Goal: Use online tool/utility: Utilize a website feature to perform a specific function

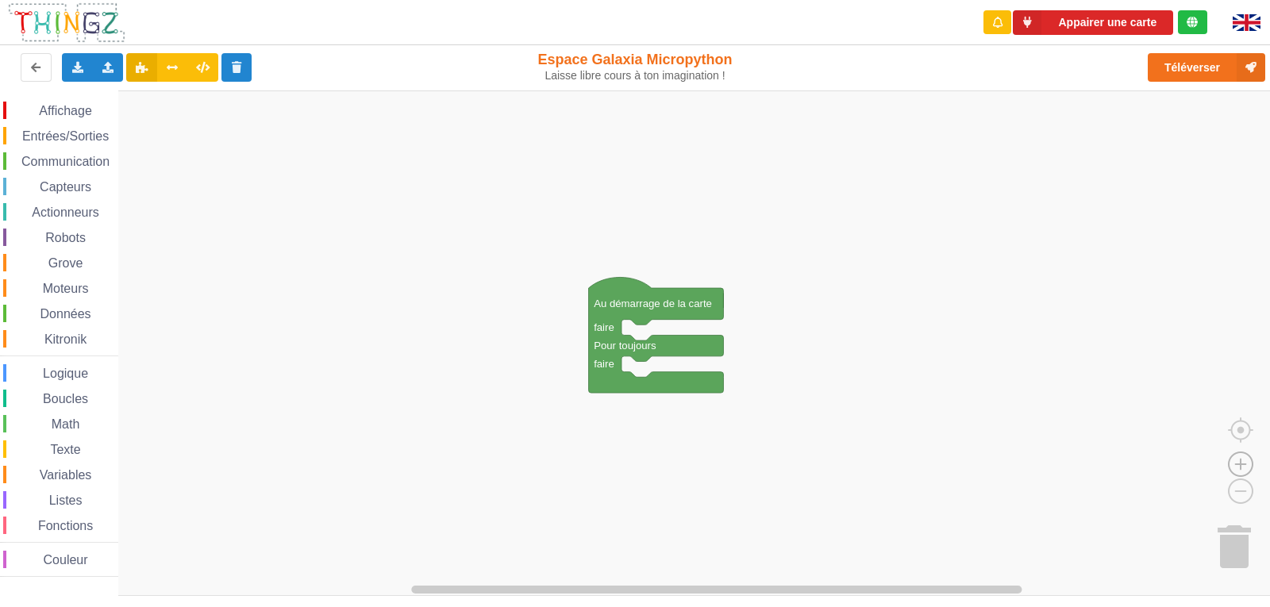
click at [1239, 463] on image "Espace de travail de Blocky" at bounding box center [1240, 428] width 76 height 98
click at [1241, 464] on image "Espace de travail de Blocky" at bounding box center [1240, 428] width 76 height 98
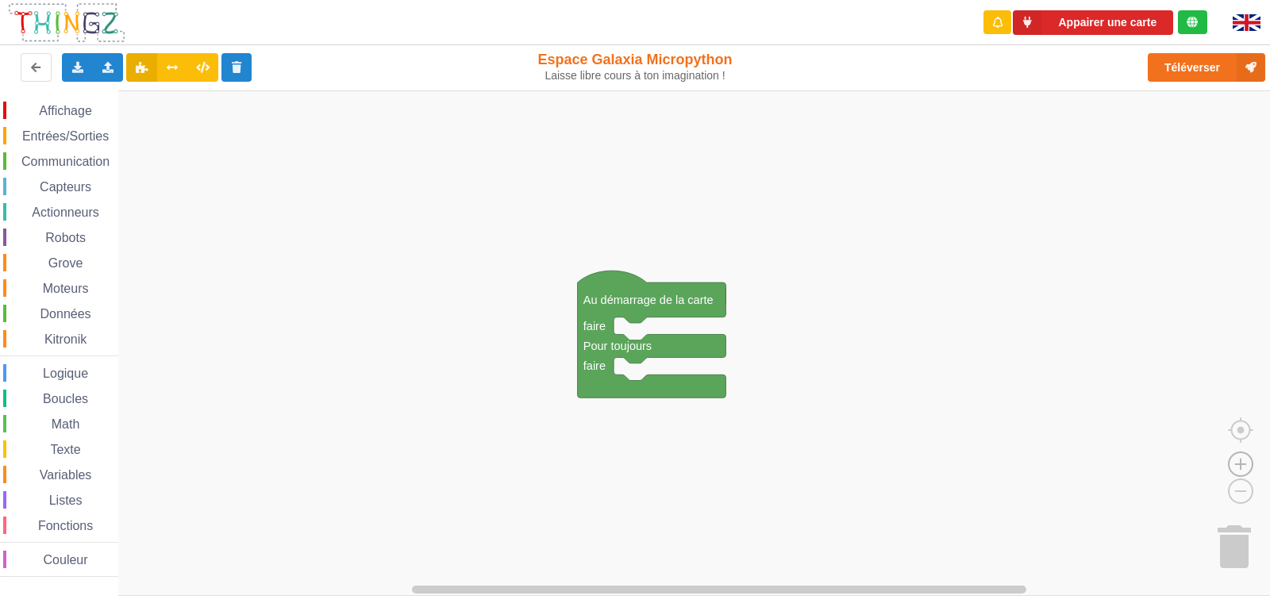
click at [1241, 464] on image "Espace de travail de Blocky" at bounding box center [1240, 428] width 76 height 98
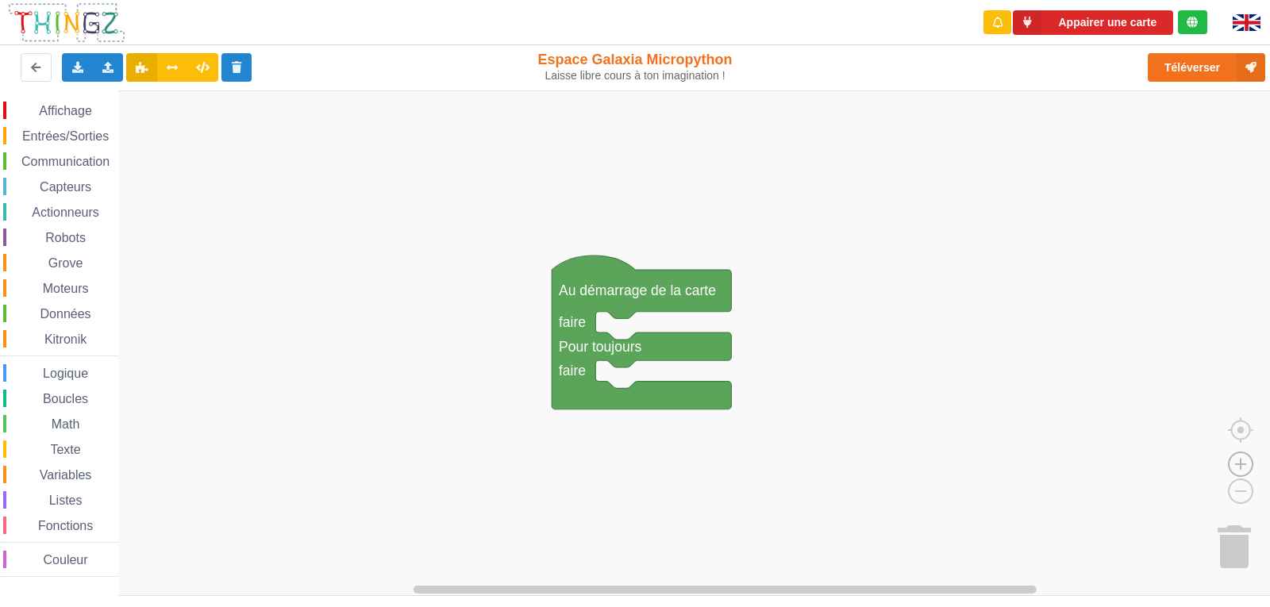
click at [1241, 464] on image "Espace de travail de Blocky" at bounding box center [1240, 428] width 76 height 98
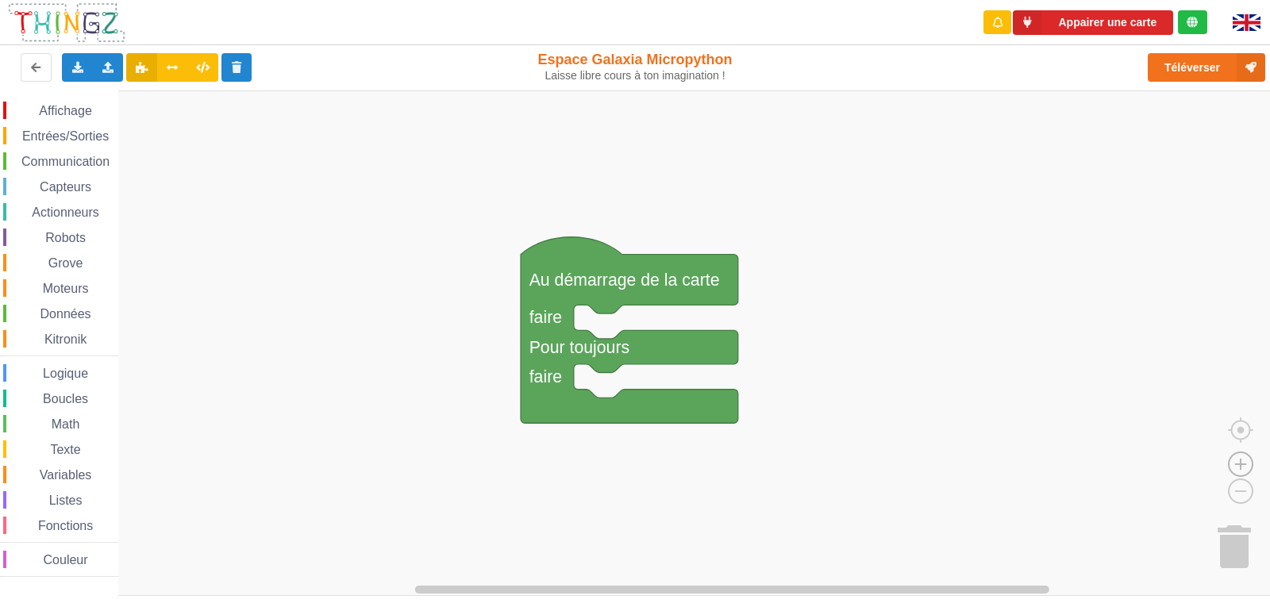
click at [1241, 464] on image "Espace de travail de Blocky" at bounding box center [1240, 428] width 76 height 98
click at [103, 69] on icon at bounding box center [108, 67] width 13 height 10
click at [168, 102] on span "Importer un assemblage de blocs" at bounding box center [219, 96] width 164 height 13
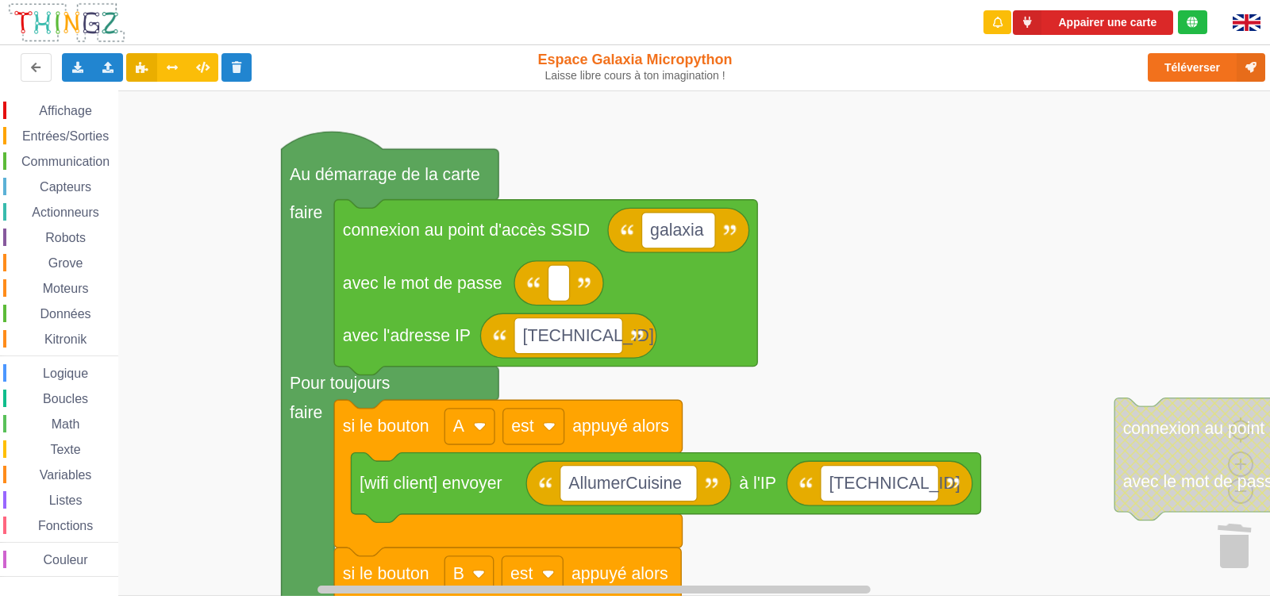
click at [844, 319] on div "Affichage Entrées/Sorties Communication Capteurs Actionneurs Robots Grove Moteu…" at bounding box center [640, 343] width 1281 height 506
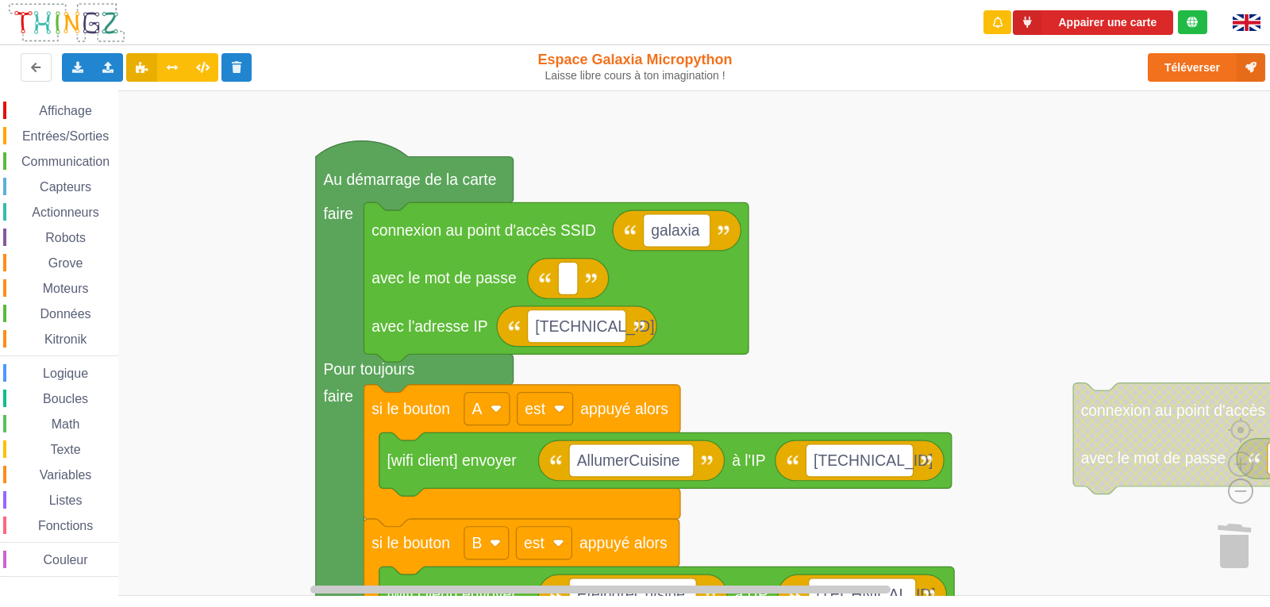
click at [1246, 495] on image "Espace de travail de Blocky" at bounding box center [1215, 455] width 76 height 98
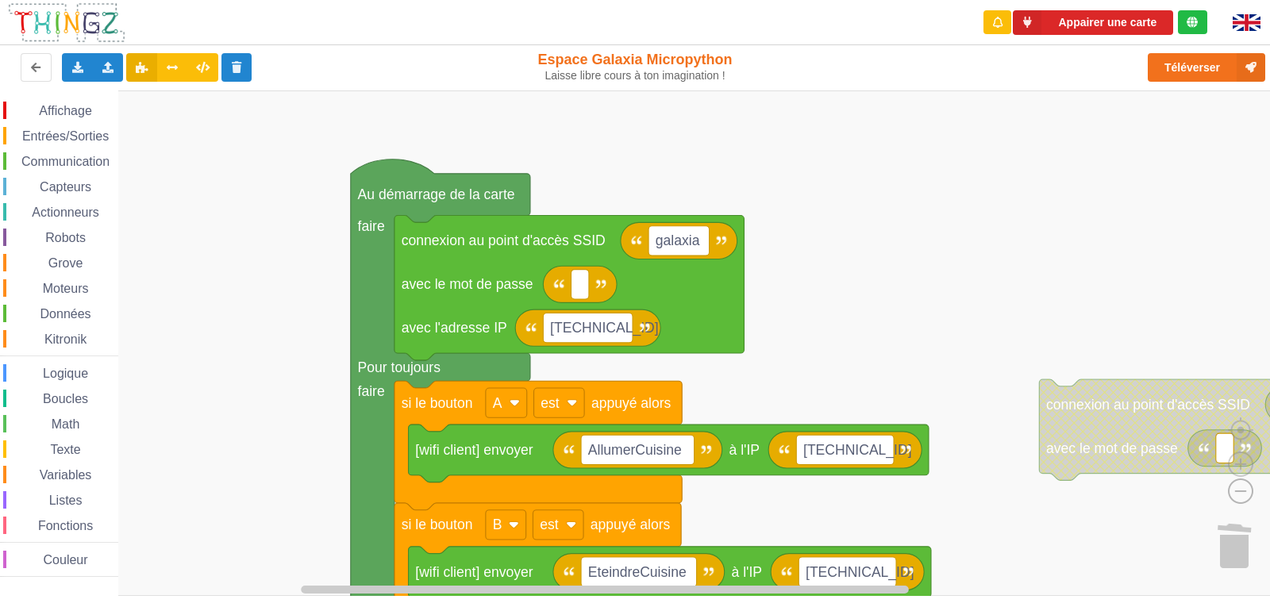
click at [1246, 495] on image "Espace de travail de Blocky" at bounding box center [1215, 455] width 76 height 98
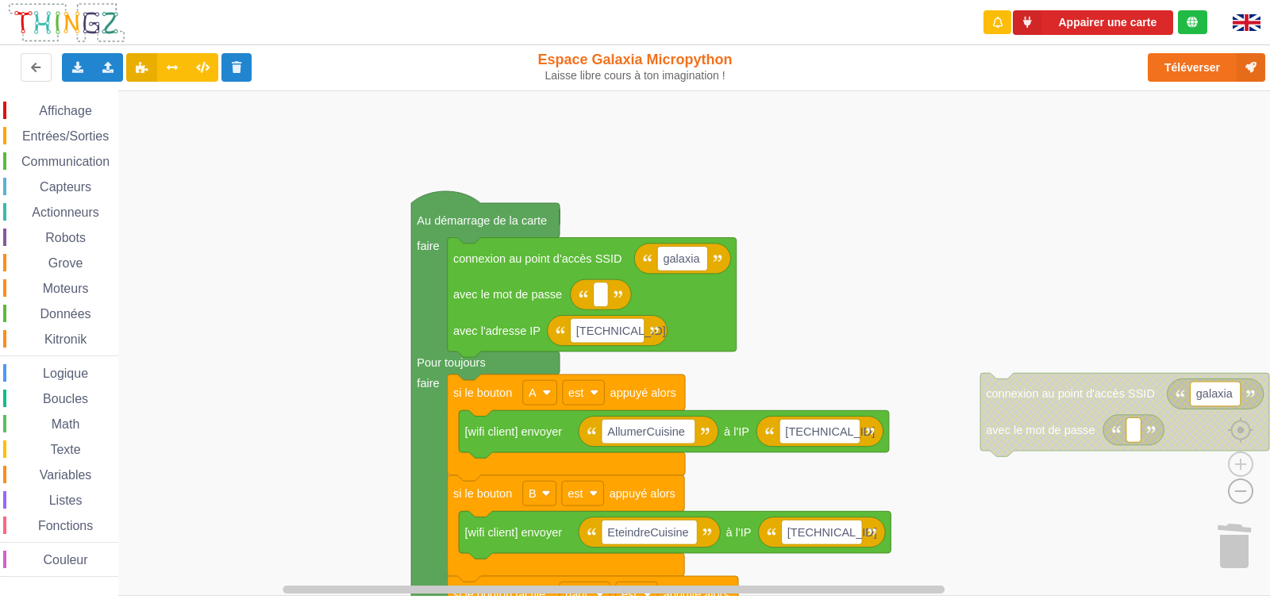
click at [1246, 495] on image "Espace de travail de Blocky" at bounding box center [1215, 455] width 76 height 98
click at [1085, 29] on button "Appairer une carte" at bounding box center [1093, 22] width 160 height 25
click at [1072, 23] on button "Appairer une carte" at bounding box center [1093, 22] width 160 height 25
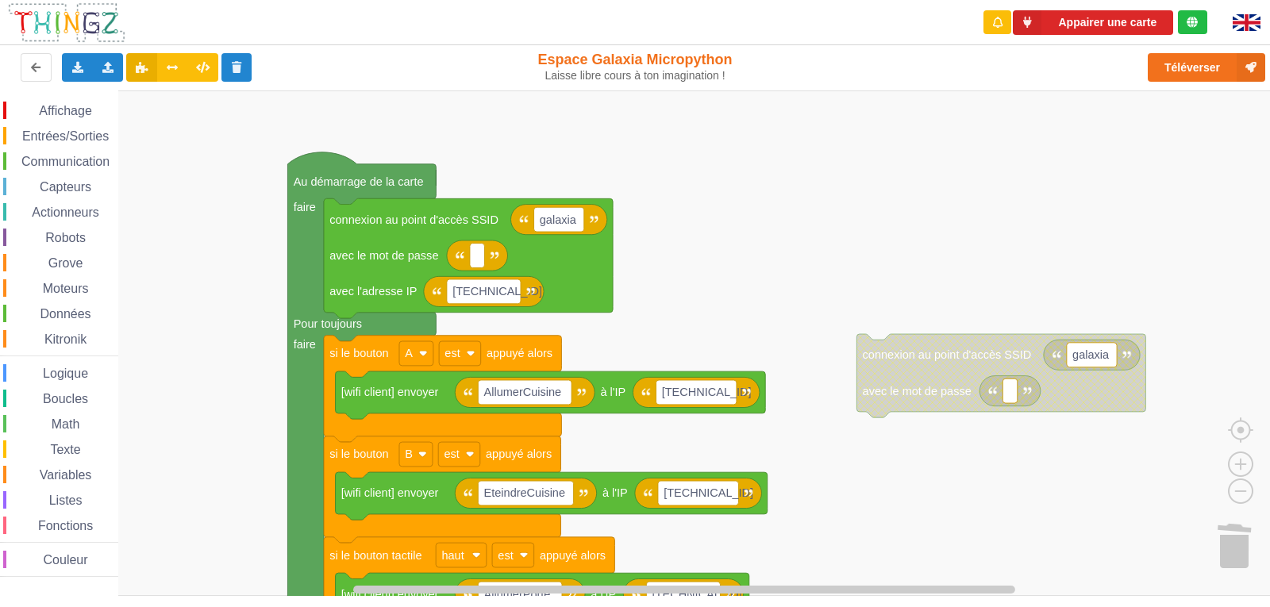
click at [824, 286] on div "Affichage Entrées/Sorties Communication Capteurs Actionneurs Robots Grove Moteu…" at bounding box center [640, 343] width 1281 height 506
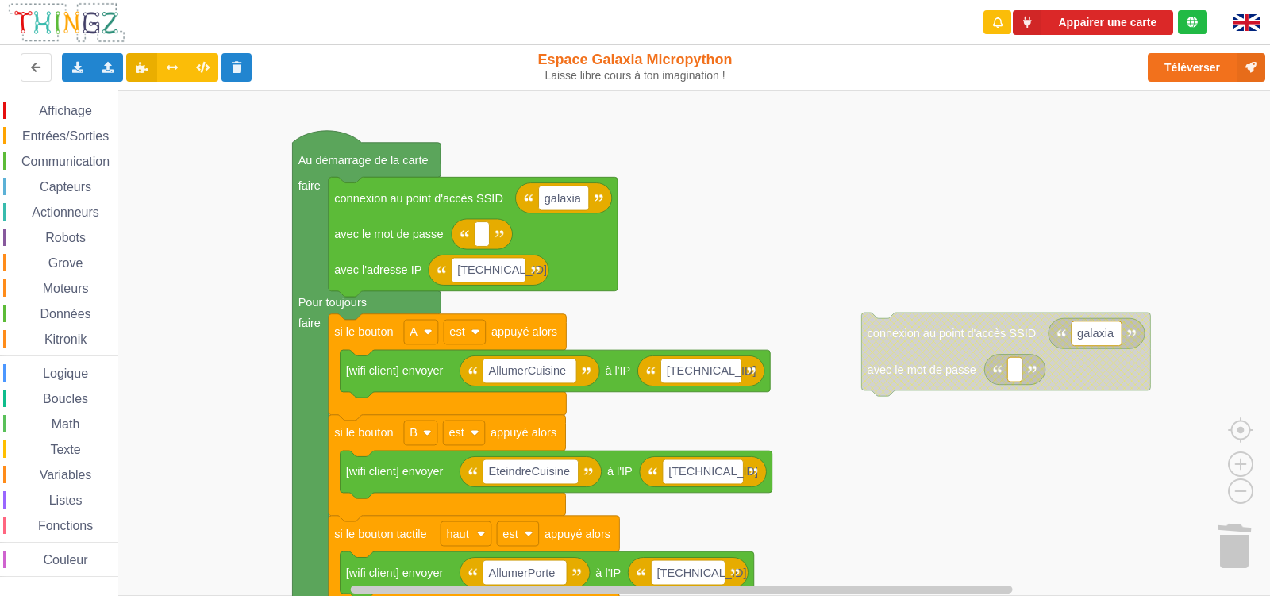
click at [939, 487] on div "Affichage Entrées/Sorties Communication Capteurs Actionneurs Robots Grove Moteu…" at bounding box center [640, 343] width 1281 height 506
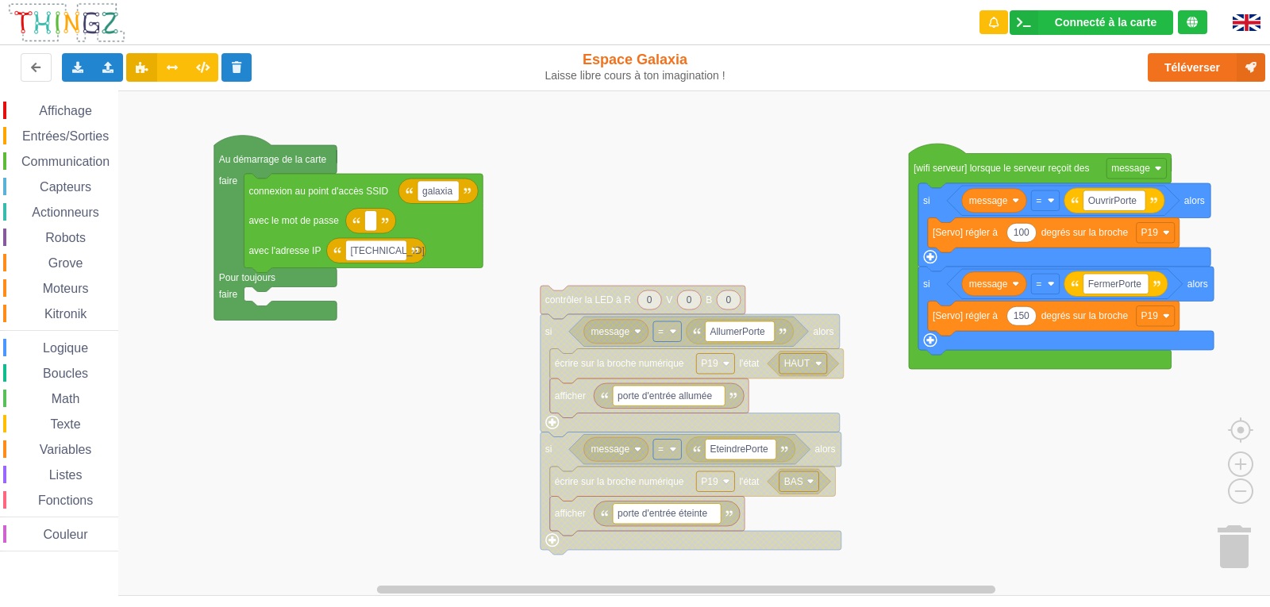
click at [679, 141] on div "Affichage Entrées/Sorties Communication Capteurs Actionneurs Robots Grove Moteu…" at bounding box center [640, 343] width 1281 height 506
click at [1105, 24] on div "Connecté à la carte" at bounding box center [1106, 22] width 102 height 11
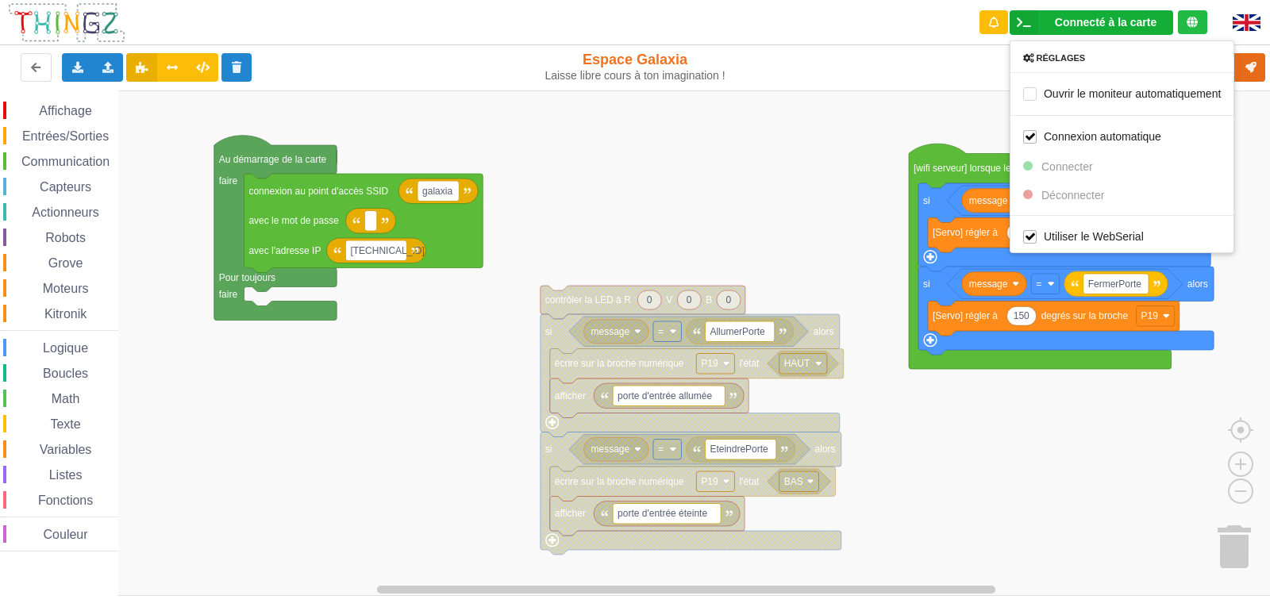
click at [979, 126] on rect "Espace de travail de Blocky" at bounding box center [640, 343] width 1281 height 506
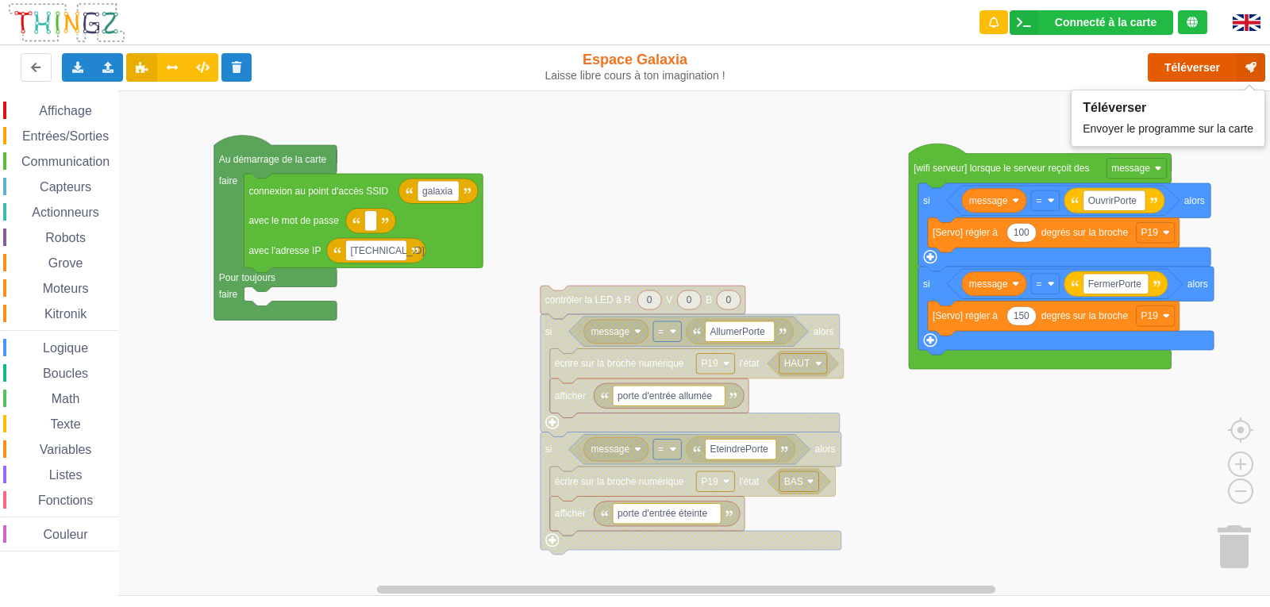
click at [1195, 77] on button "Téléverser" at bounding box center [1206, 67] width 117 height 29
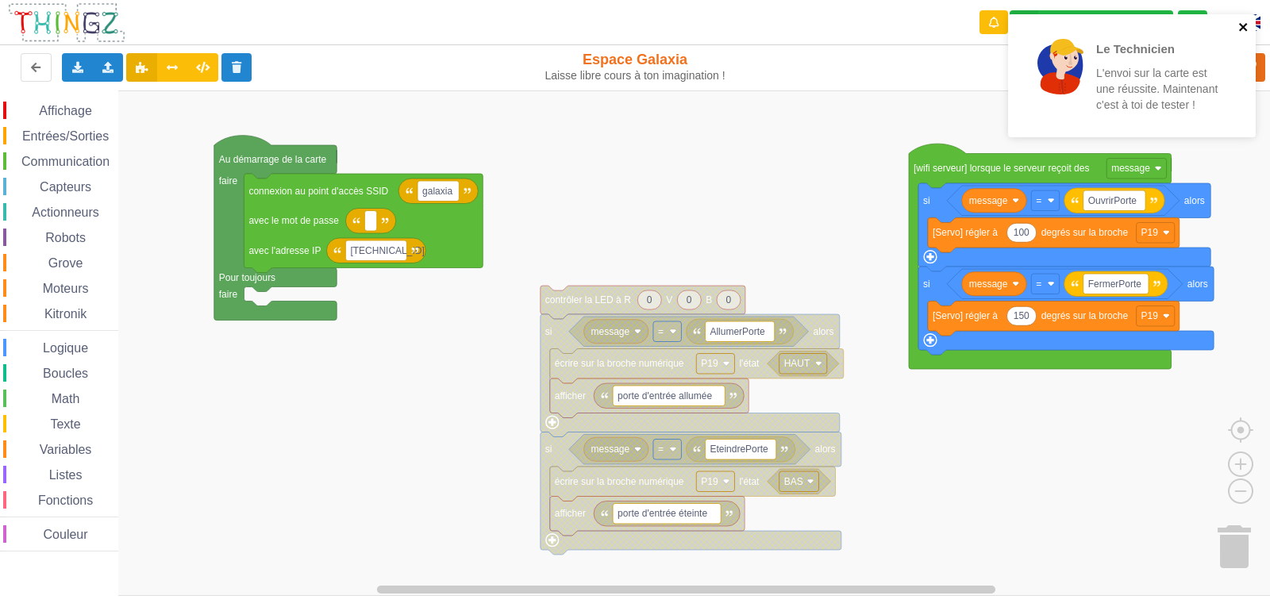
click at [1245, 27] on icon "close" at bounding box center [1243, 27] width 11 height 13
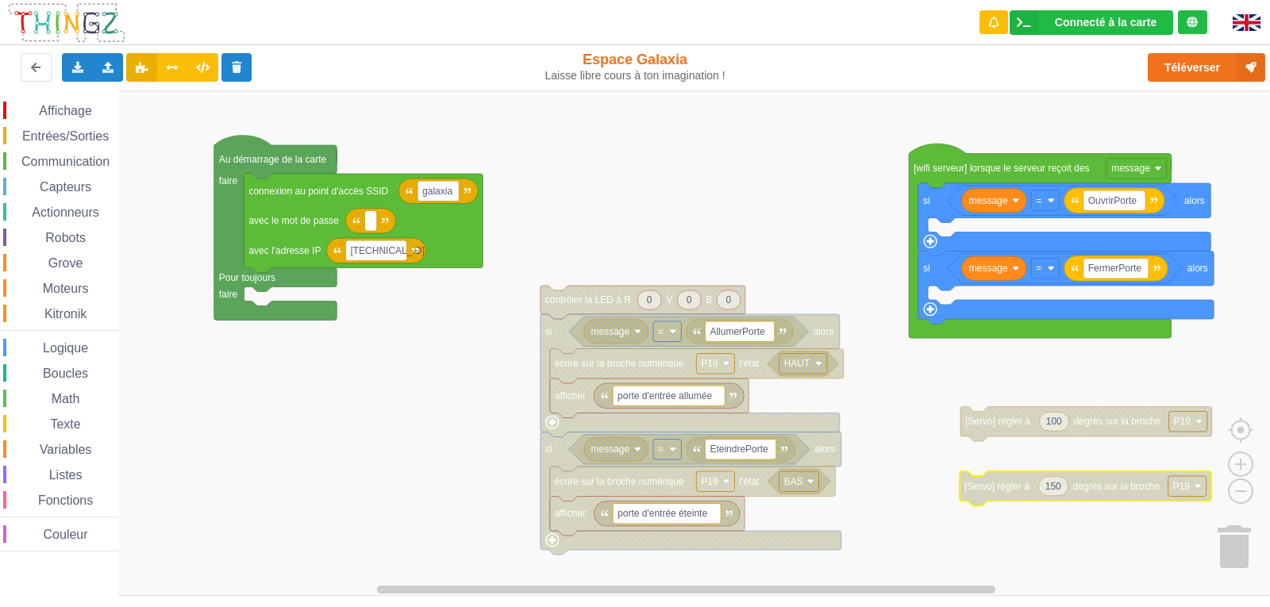
click at [79, 102] on div "Affichage" at bounding box center [60, 110] width 115 height 17
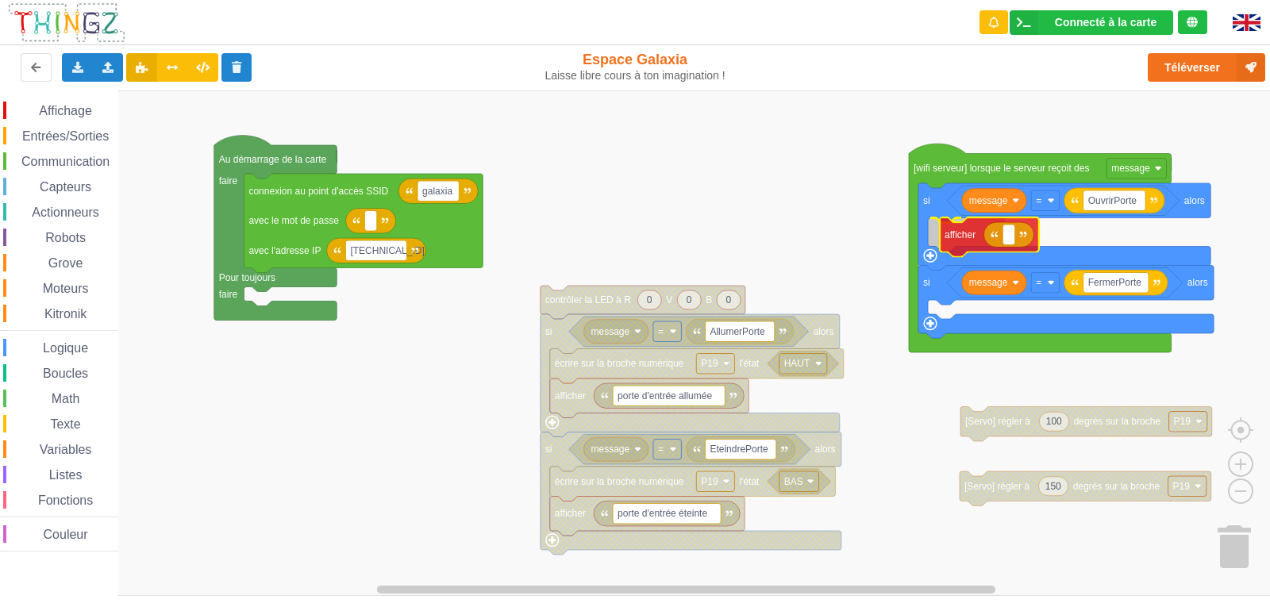
click at [968, 241] on div "Affichage Entrées/Sorties Communication Capteurs Actionneurs Robots Grove Moteu…" at bounding box center [640, 343] width 1281 height 506
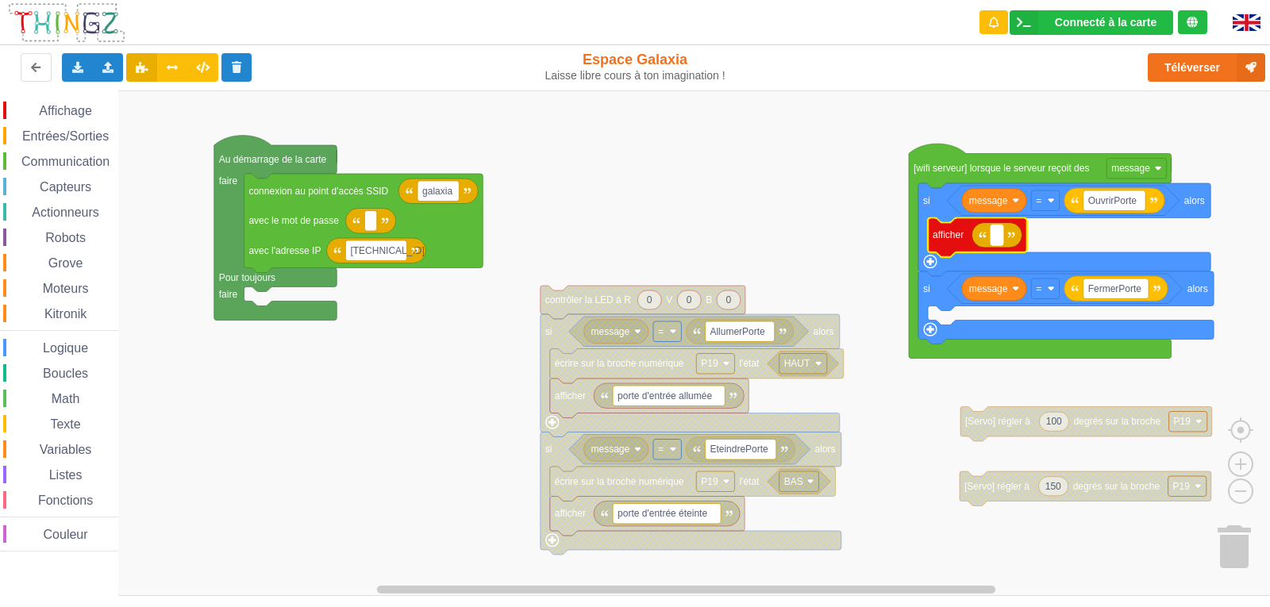
click at [995, 232] on rect "Espace de travail de Blocky" at bounding box center [997, 235] width 12 height 21
type input "OuvrirPorte"
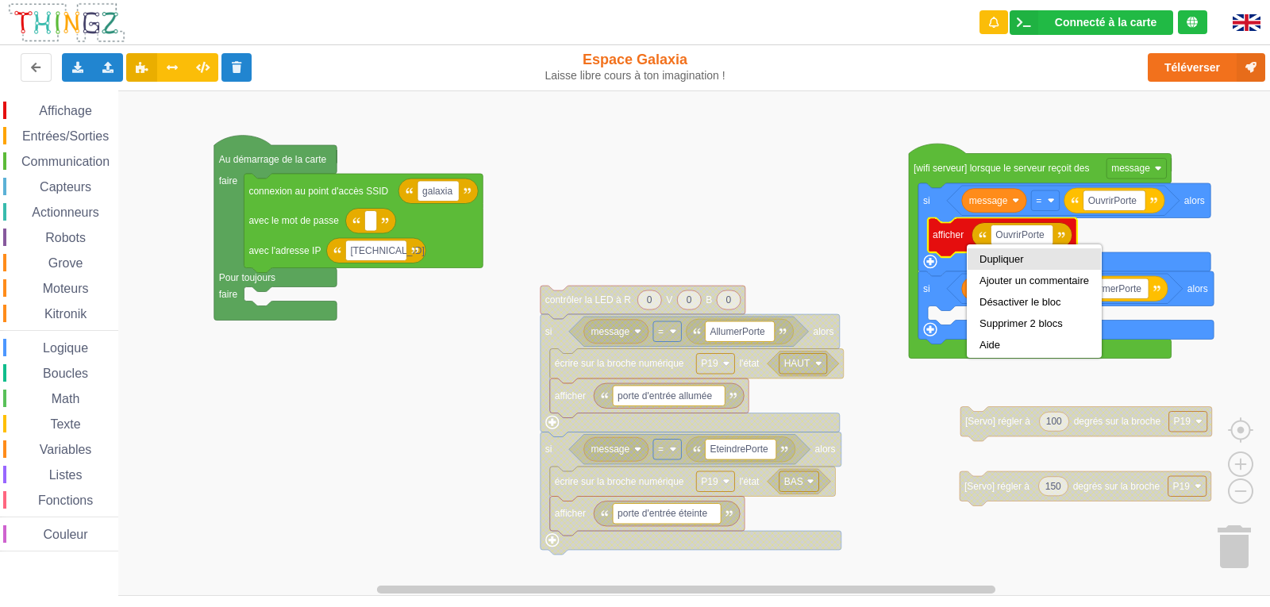
click at [996, 259] on div "Dupliquer" at bounding box center [1034, 259] width 110 height 12
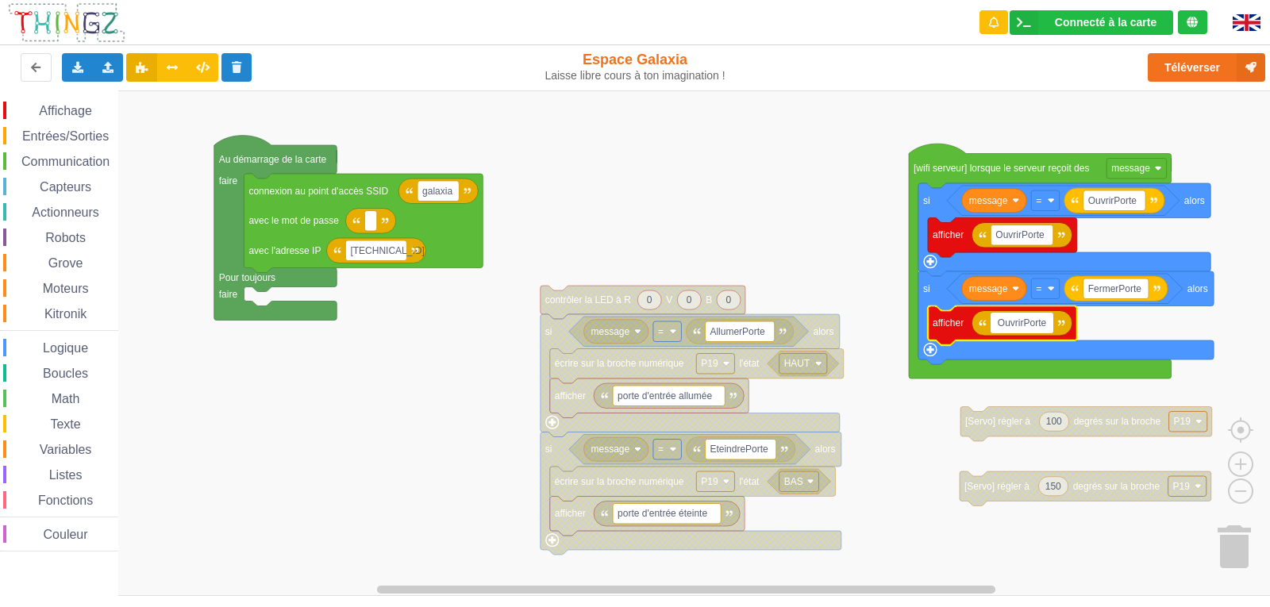
type input "FermerPorte"
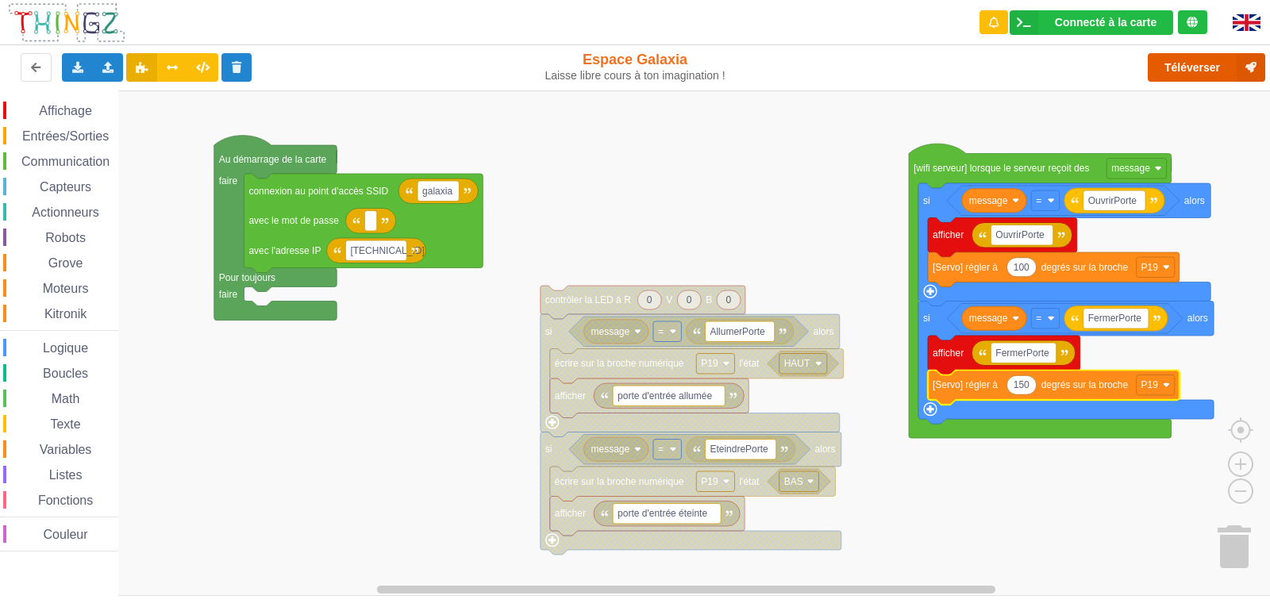
click at [1173, 79] on button "Téléverser" at bounding box center [1206, 67] width 117 height 29
